Goal: Information Seeking & Learning: Learn about a topic

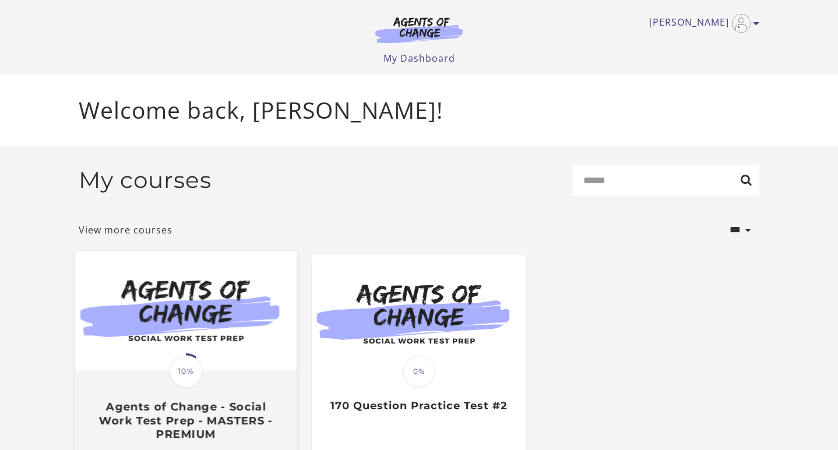
scroll to position [84, 0]
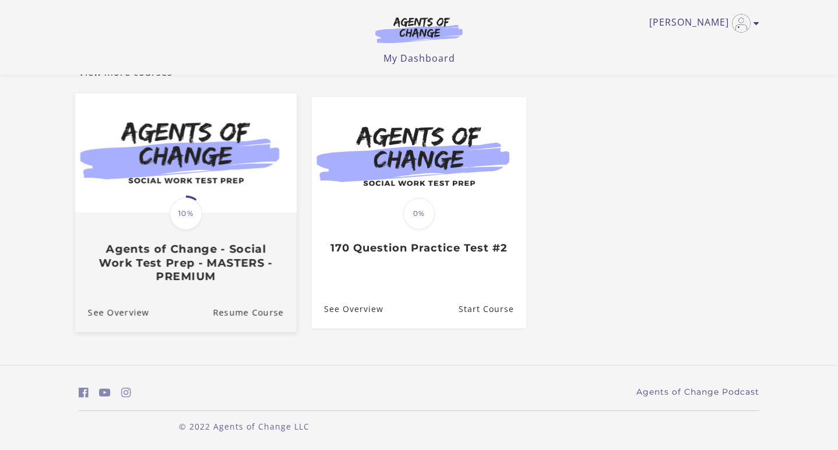
click at [200, 268] on h3 "Agents of Change - Social Work Test Prep - MASTERS - PREMIUM" at bounding box center [186, 262] width 196 height 41
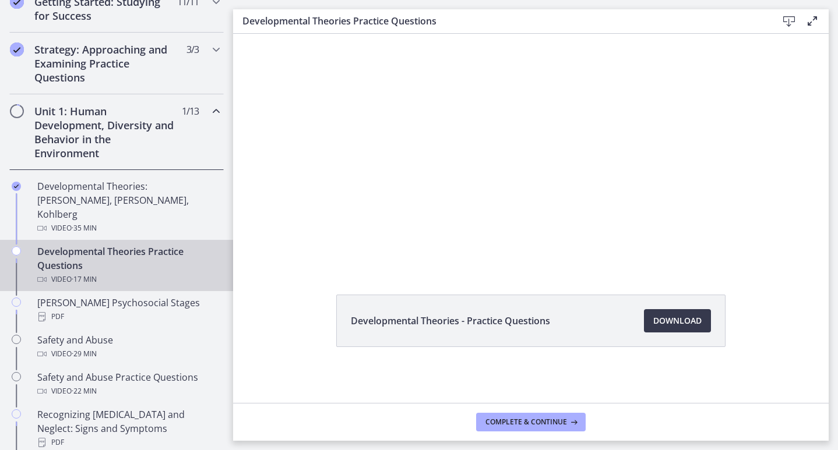
scroll to position [248, 0]
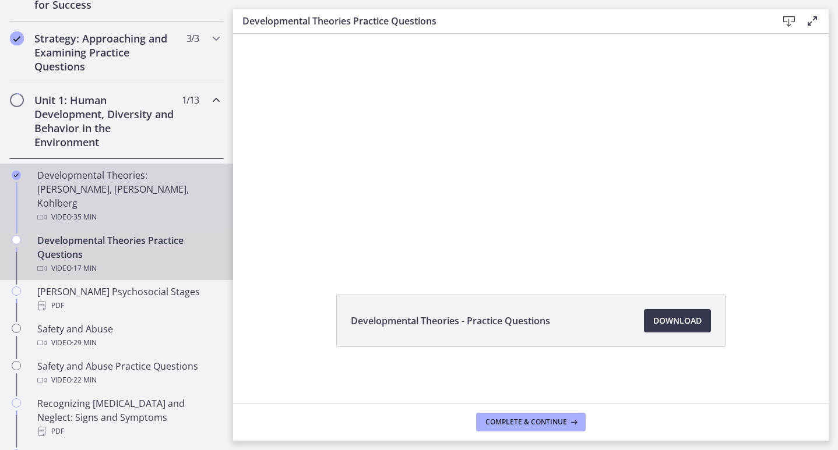
click at [85, 183] on div "Developmental Theories: [PERSON_NAME], [PERSON_NAME], Kohlberg Video · 35 min" at bounding box center [128, 196] width 182 height 56
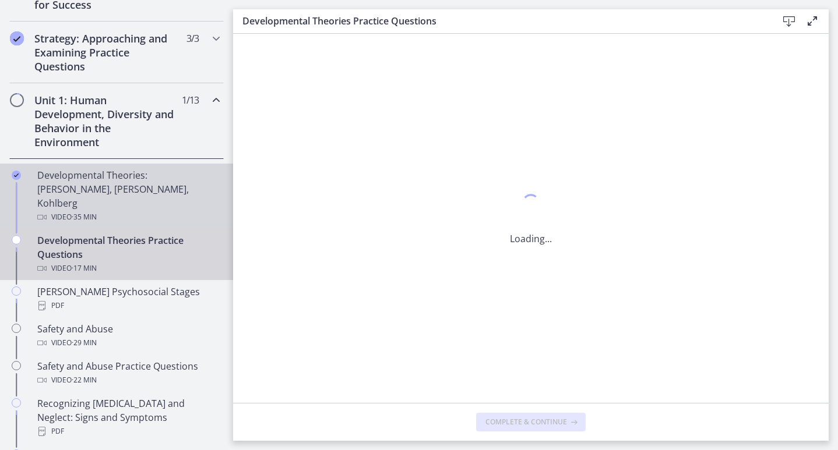
scroll to position [0, 0]
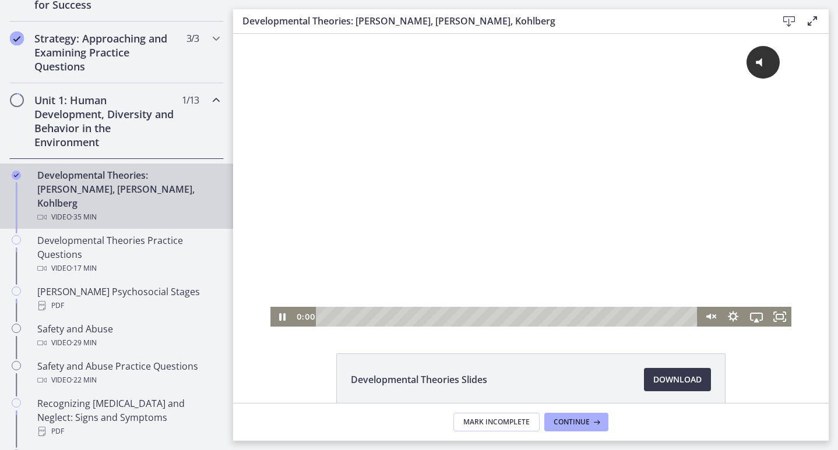
drag, startPoint x: 488, startPoint y: 317, endPoint x: 308, endPoint y: 319, distance: 179.4
click at [308, 319] on div "0:00 0:00" at bounding box center [496, 317] width 404 height 20
drag, startPoint x: 933, startPoint y: 36, endPoint x: 472, endPoint y: 255, distance: 510.2
click at [472, 255] on div "Click for sound @keyframes VOLUME_SMALL_WAVE_FLASH { 0% { opacity: 0; } 33% { o…" at bounding box center [530, 170] width 521 height 273
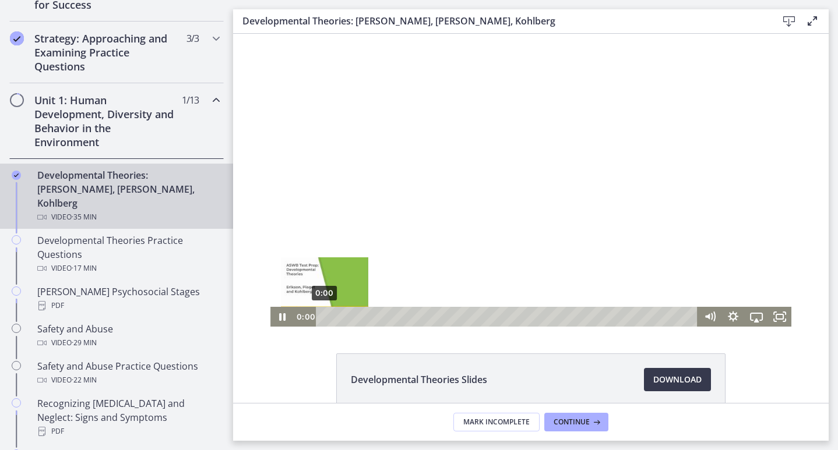
drag, startPoint x: 331, startPoint y: 316, endPoint x: 307, endPoint y: 316, distance: 23.9
click at [307, 316] on div "0:00 0:00" at bounding box center [496, 317] width 404 height 20
click at [284, 319] on icon "Pause" at bounding box center [282, 317] width 8 height 9
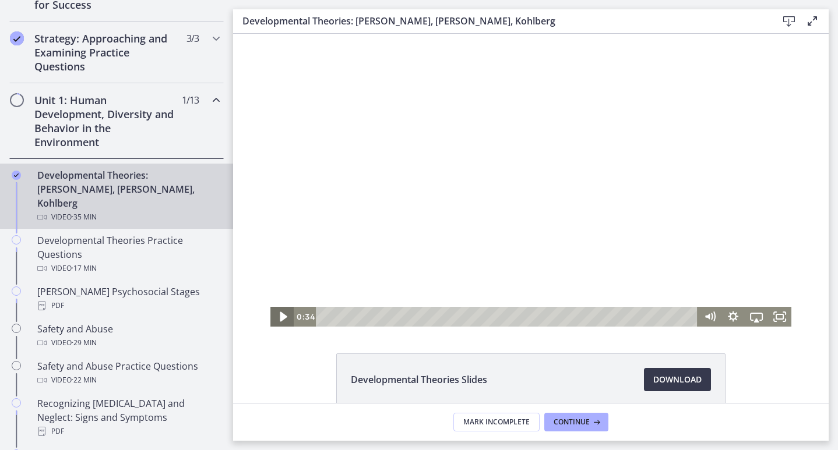
click at [284, 319] on icon "Play Video" at bounding box center [283, 317] width 28 height 24
click at [284, 319] on icon "Pause" at bounding box center [282, 317] width 6 height 8
click at [284, 319] on icon "Play Video" at bounding box center [282, 317] width 23 height 20
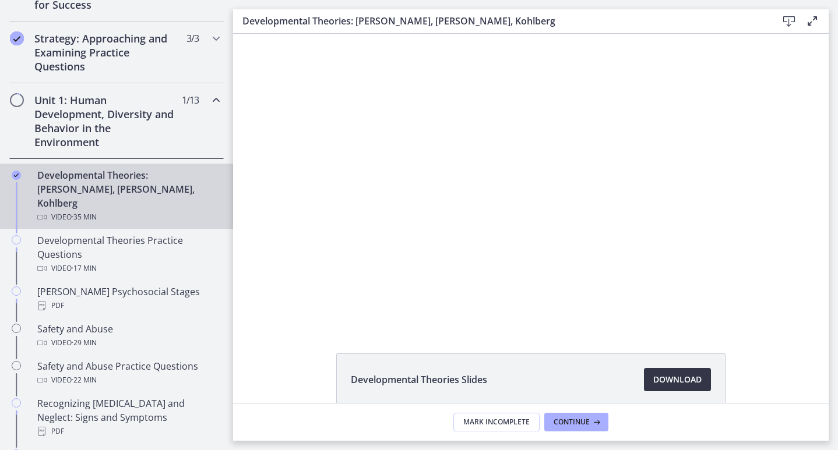
click at [674, 379] on span "Download Opens in a new window" at bounding box center [677, 380] width 48 height 14
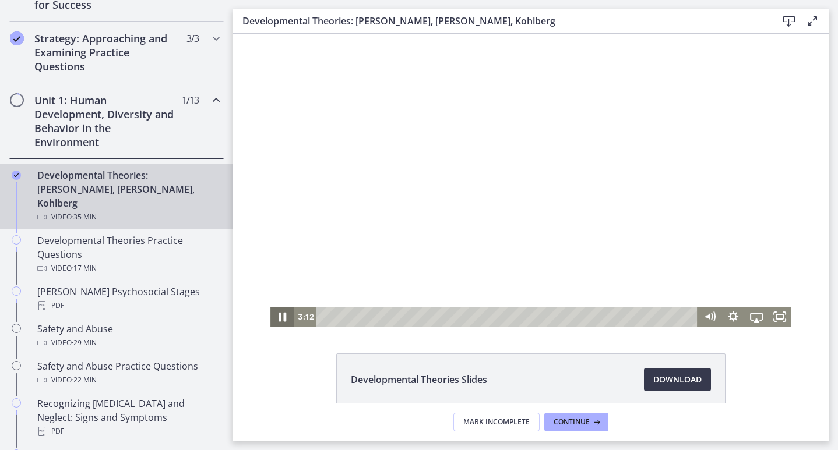
click at [282, 317] on icon "Pause" at bounding box center [282, 317] width 28 height 24
click at [279, 320] on icon "Play Video" at bounding box center [283, 317] width 28 height 24
click at [283, 315] on icon "Pause" at bounding box center [282, 317] width 28 height 24
click at [284, 317] on icon "Play Video" at bounding box center [283, 317] width 6 height 8
drag, startPoint x: 426, startPoint y: 316, endPoint x: 407, endPoint y: 316, distance: 19.2
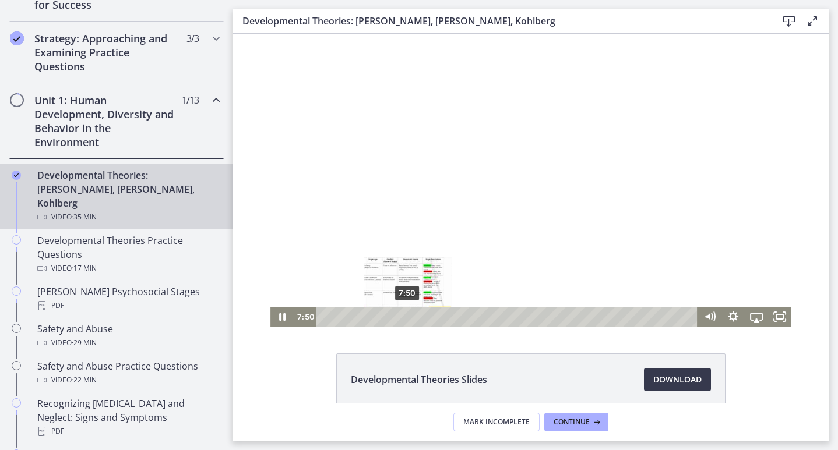
click at [407, 316] on div "Playbar" at bounding box center [407, 316] width 6 height 6
click at [284, 319] on icon "Pause" at bounding box center [282, 317] width 8 height 9
click at [281, 317] on icon "Play Video" at bounding box center [283, 317] width 7 height 10
click at [280, 317] on icon "Pause" at bounding box center [282, 317] width 8 height 9
click at [280, 316] on icon "Play Video" at bounding box center [283, 317] width 28 height 24
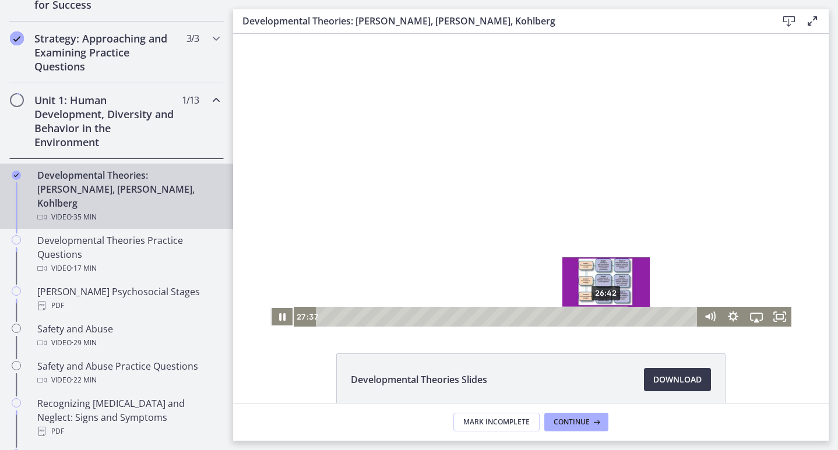
click at [606, 316] on div "26:42" at bounding box center [508, 317] width 368 height 20
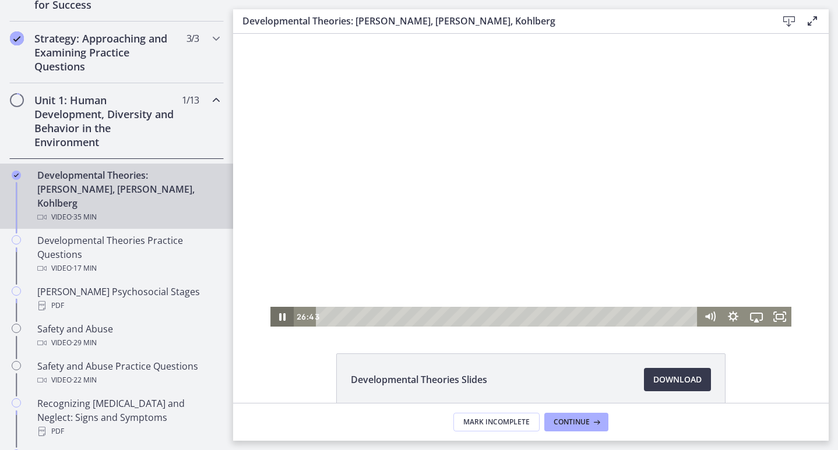
click at [283, 317] on icon "Pause" at bounding box center [282, 317] width 6 height 8
click at [283, 315] on icon "Play Video" at bounding box center [283, 317] width 6 height 8
click at [649, 315] on div "30:44" at bounding box center [508, 317] width 368 height 20
click at [649, 316] on div "30:44" at bounding box center [508, 317] width 368 height 20
click at [280, 318] on icon "Pause" at bounding box center [282, 317] width 8 height 9
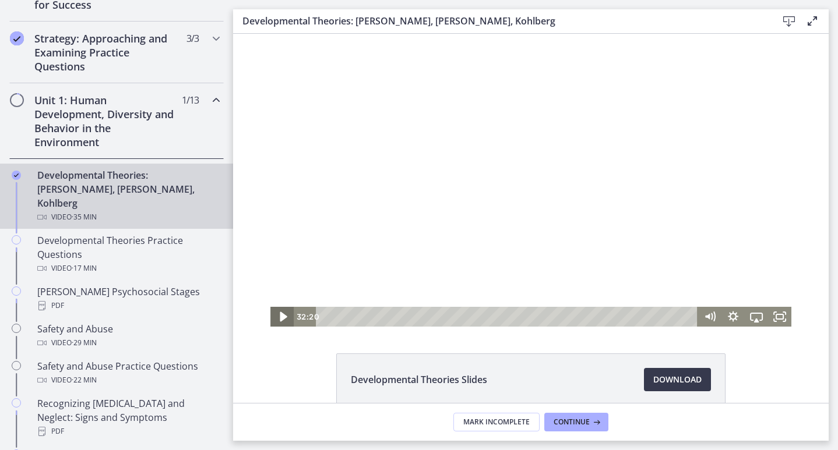
click at [280, 317] on icon "Play Video" at bounding box center [283, 317] width 7 height 10
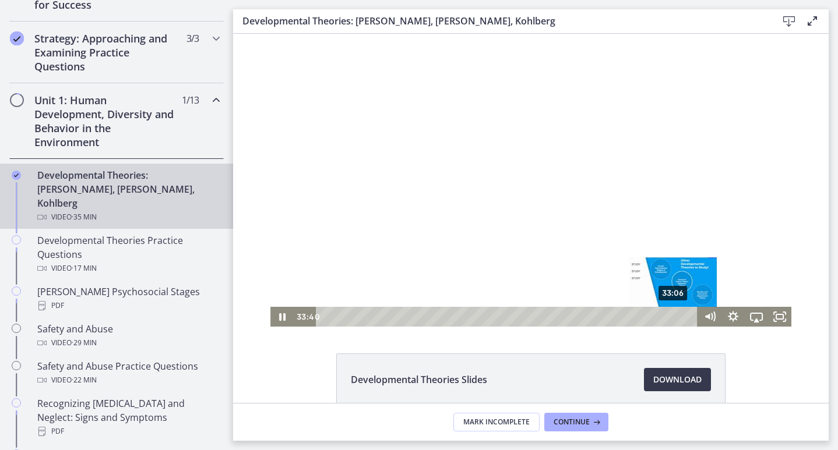
click at [674, 316] on div "33:06" at bounding box center [508, 317] width 368 height 20
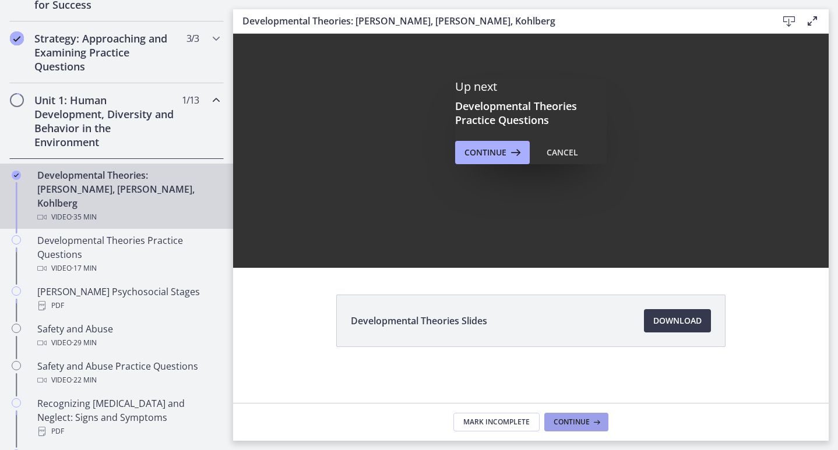
scroll to position [59, 0]
click at [556, 421] on span "Continue" at bounding box center [571, 422] width 36 height 9
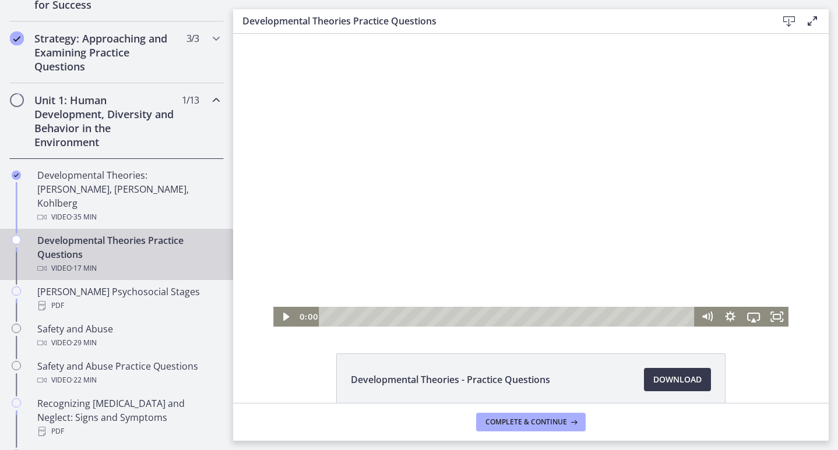
drag, startPoint x: 357, startPoint y: 317, endPoint x: 304, endPoint y: 315, distance: 53.1
click at [304, 315] on div "0:00 0:00" at bounding box center [496, 317] width 398 height 20
click at [284, 315] on icon "Play Video" at bounding box center [286, 317] width 6 height 8
click at [283, 316] on icon "Pause" at bounding box center [285, 317] width 6 height 8
drag, startPoint x: 329, startPoint y: 316, endPoint x: 309, endPoint y: 316, distance: 20.4
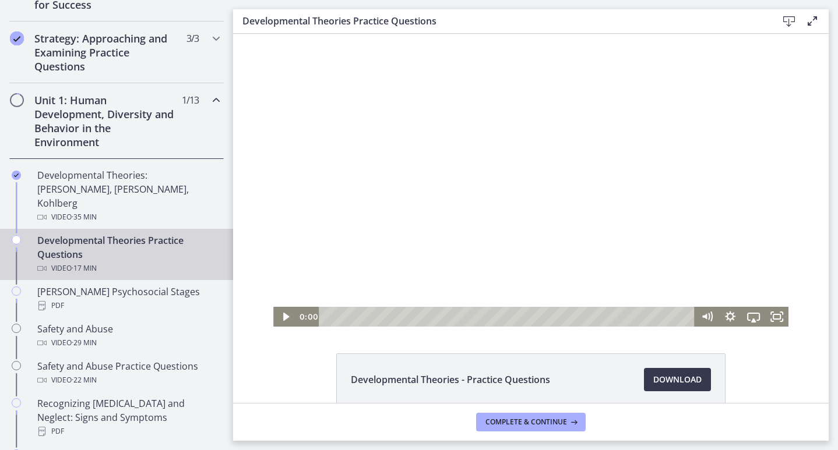
click at [309, 316] on div "0:00 0:00" at bounding box center [496, 317] width 398 height 20
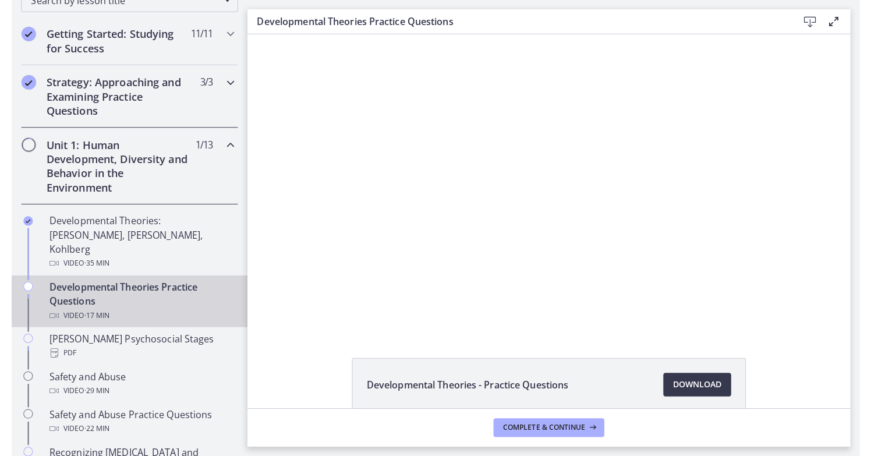
scroll to position [193, 0]
